Goal: Task Accomplishment & Management: Complete application form

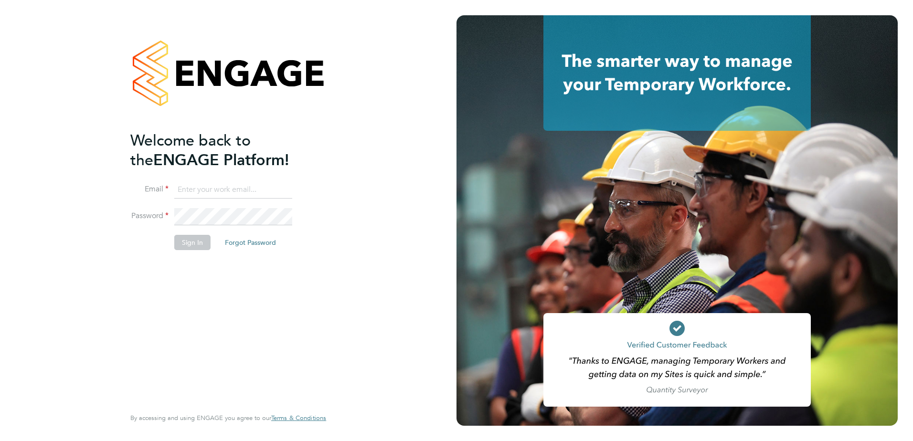
type input "Eleanor@boden-group.co.uk"
click at [192, 238] on button "Sign In" at bounding box center [192, 242] width 36 height 15
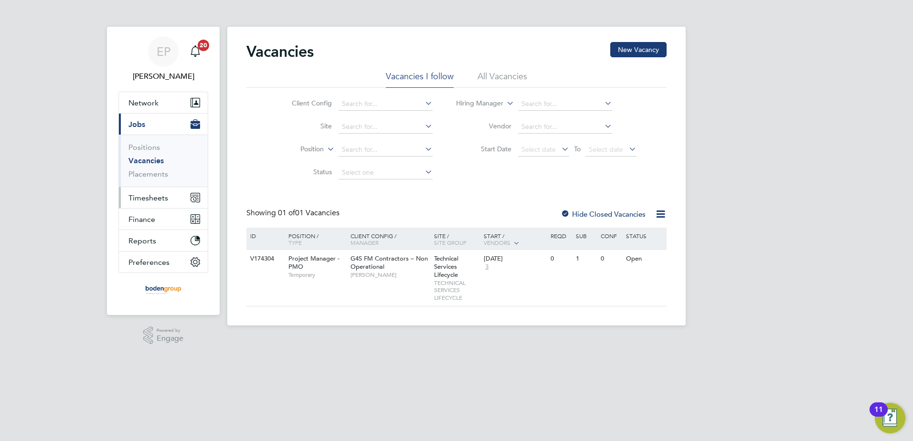
drag, startPoint x: 166, startPoint y: 198, endPoint x: 150, endPoint y: 193, distance: 16.3
click at [166, 198] on span "Timesheets" at bounding box center [148, 197] width 40 height 9
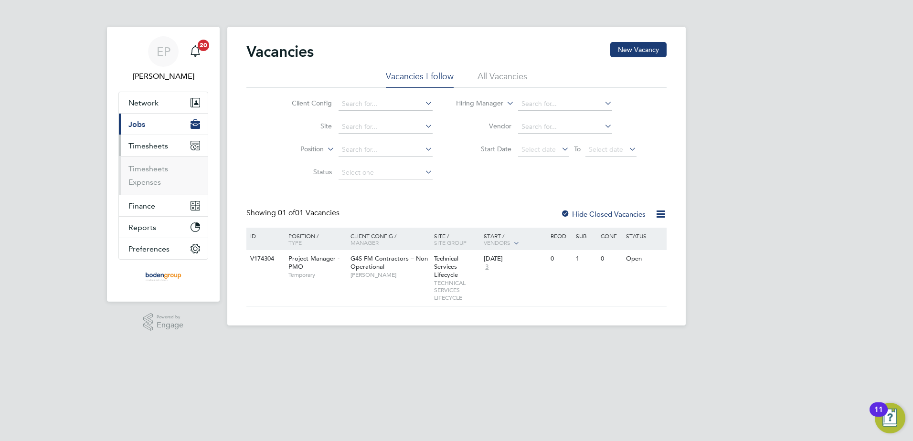
click at [146, 188] on ul "Timesheets Expenses" at bounding box center [163, 175] width 89 height 39
click at [148, 185] on link "Expenses" at bounding box center [144, 182] width 32 height 9
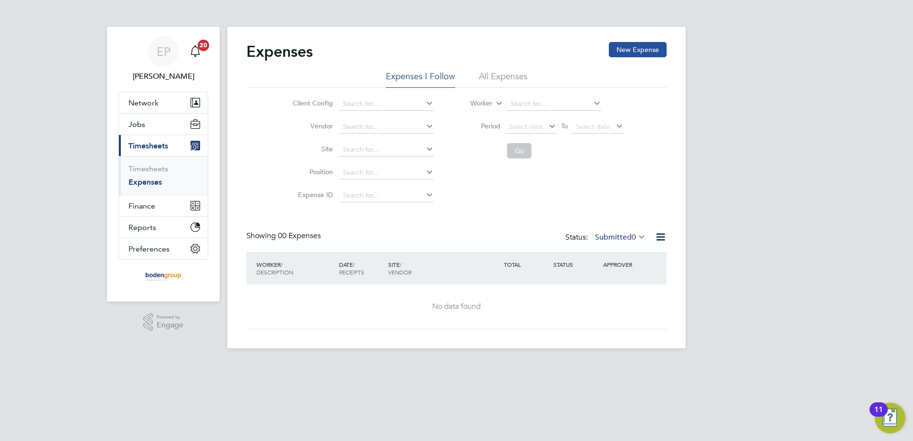
click at [619, 53] on button "New Expense" at bounding box center [638, 49] width 58 height 15
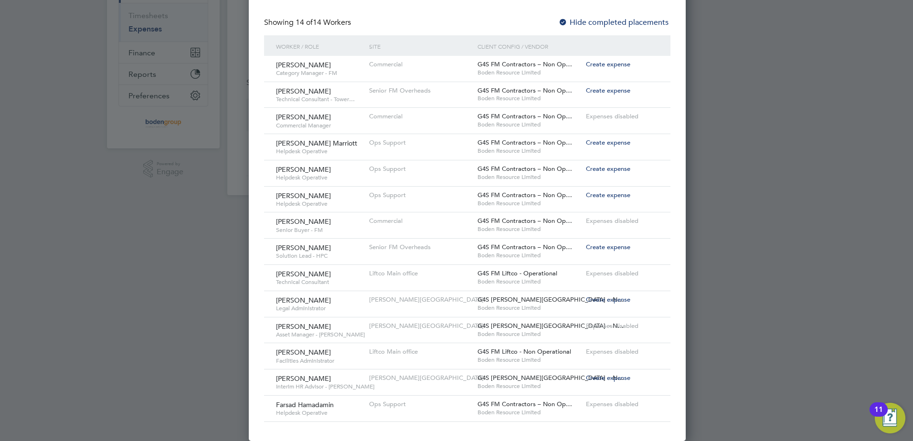
click at [589, 376] on span "Create expense" at bounding box center [608, 378] width 44 height 8
type input "[PERSON_NAME]"
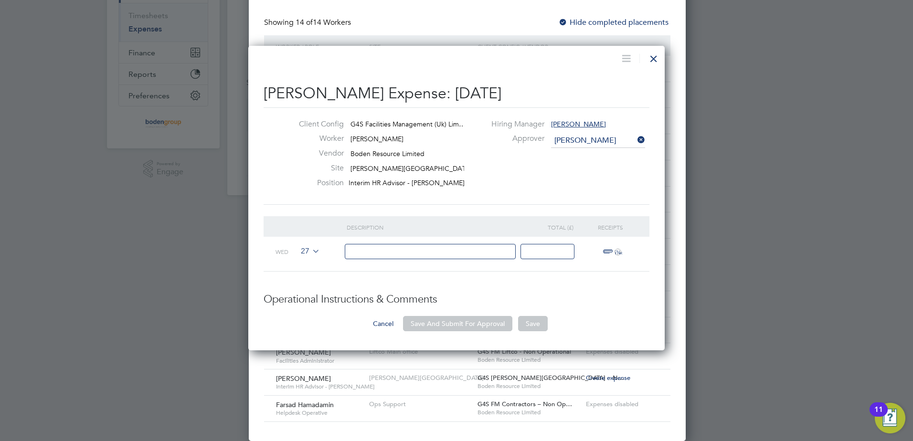
click at [310, 249] on icon at bounding box center [310, 251] width 0 height 8
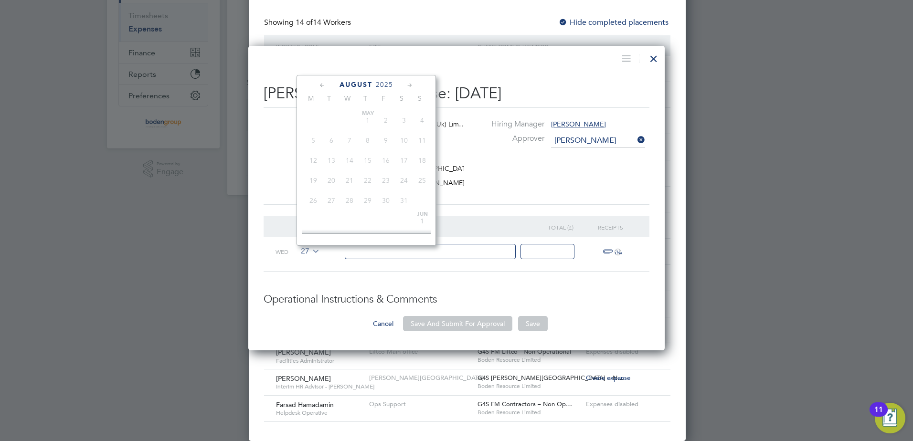
scroll to position [372, 0]
click at [351, 139] on span "20" at bounding box center [349, 131] width 18 height 18
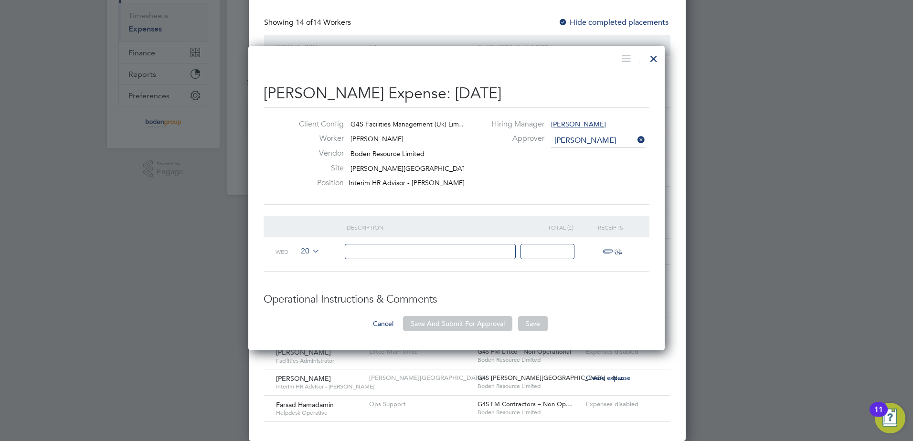
drag, startPoint x: 359, startPoint y: 252, endPoint x: 364, endPoint y: 253, distance: 5.0
click at [359, 252] on input at bounding box center [430, 252] width 171 height 16
click at [360, 247] on input "Sitevisits" at bounding box center [430, 252] width 171 height 16
type input "Site visits"
click at [563, 245] on input at bounding box center [547, 252] width 54 height 16
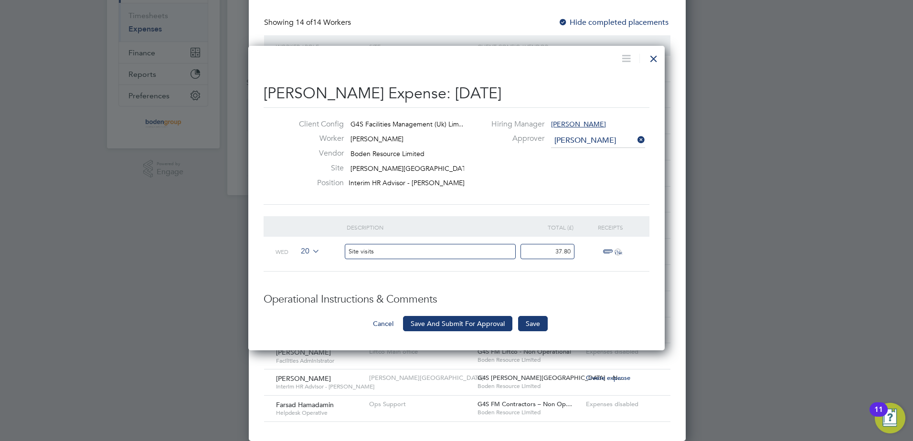
type input "37.80"
click at [605, 249] on span "ï¼‹" at bounding box center [610, 251] width 21 height 11
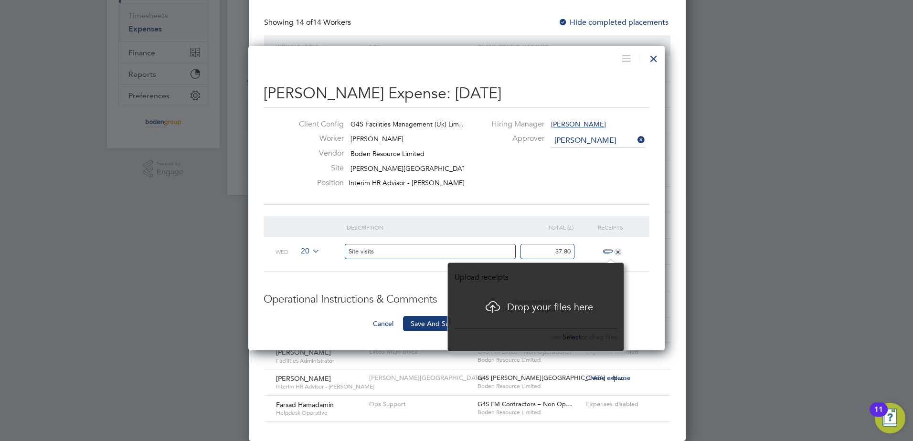
scroll to position [82, 177]
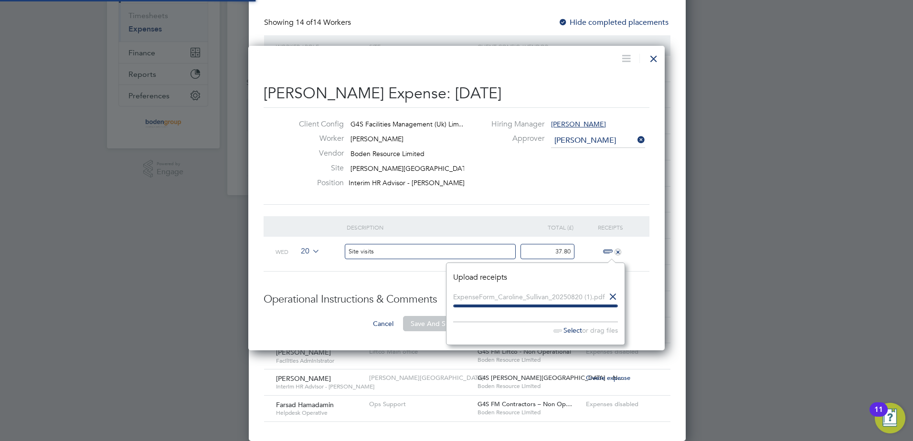
click at [361, 319] on div "Cancel Save And Submit For Approval Save" at bounding box center [457, 323] width 386 height 15
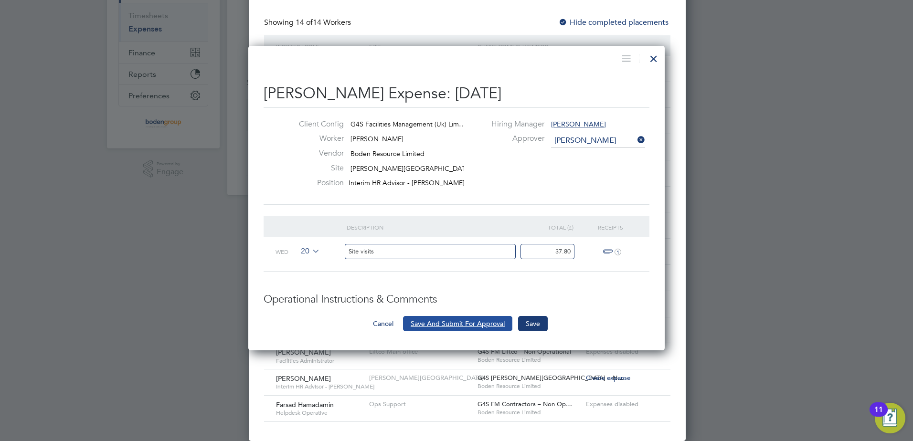
click at [482, 324] on button "Save And Submit For Approval" at bounding box center [457, 323] width 109 height 15
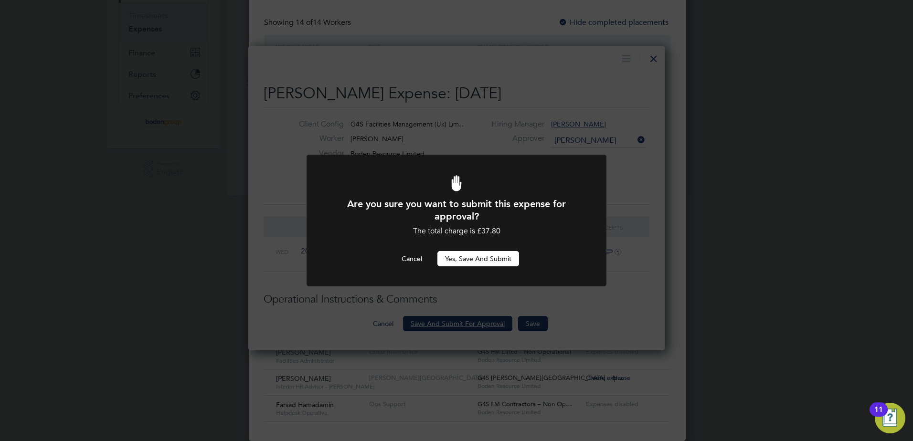
click at [495, 251] on button "Yes, Save and Submit" at bounding box center [478, 258] width 82 height 15
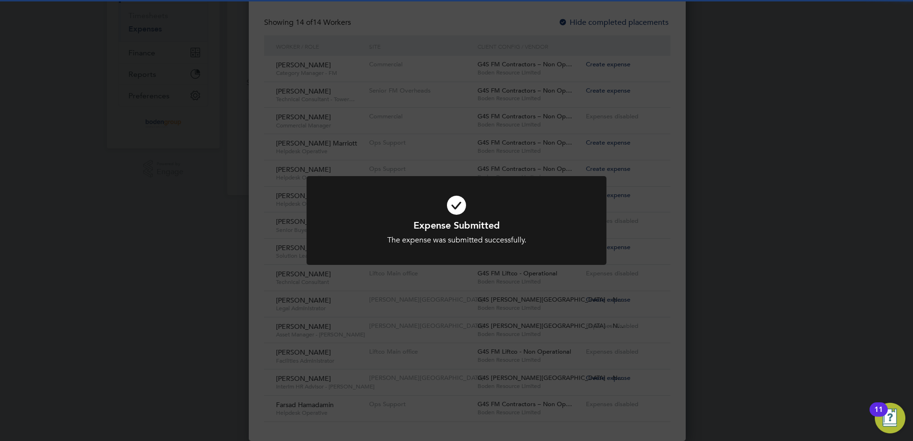
scroll to position [5, 5]
